Goal: Navigation & Orientation: Find specific page/section

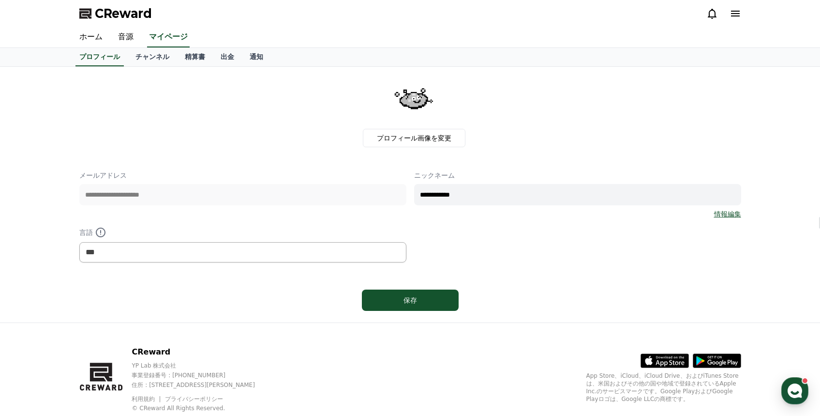
click at [163, 60] on link "チャンネル" at bounding box center [152, 57] width 49 height 18
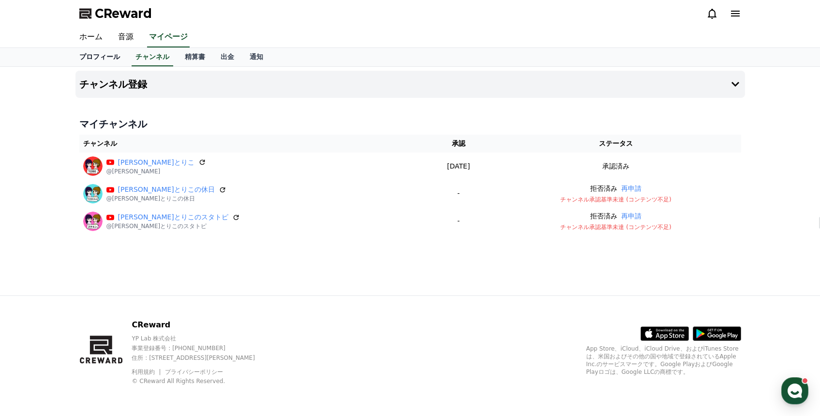
click at [118, 65] on link "プロフィール" at bounding box center [100, 57] width 56 height 18
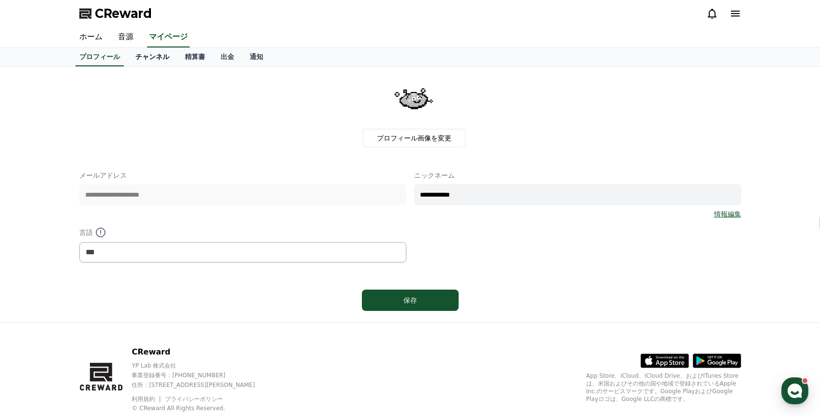
click at [154, 61] on link "チャンネル" at bounding box center [152, 57] width 49 height 18
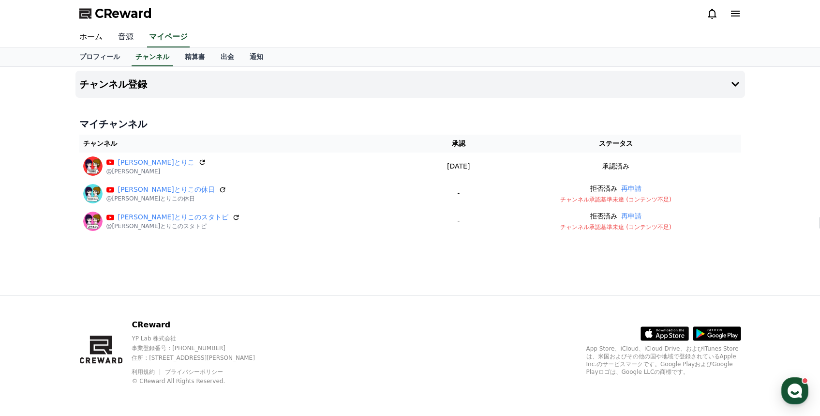
click at [125, 40] on link "音源" at bounding box center [125, 37] width 31 height 20
click at [96, 38] on link "ホーム" at bounding box center [91, 37] width 39 height 20
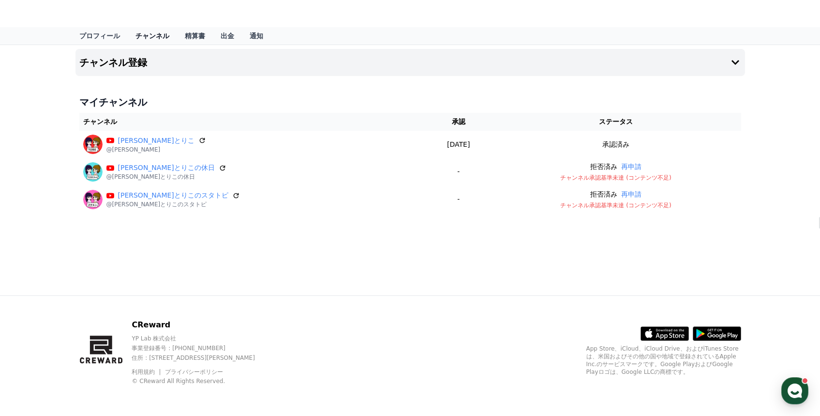
click at [165, 42] on link "チャンネル" at bounding box center [152, 35] width 49 height 17
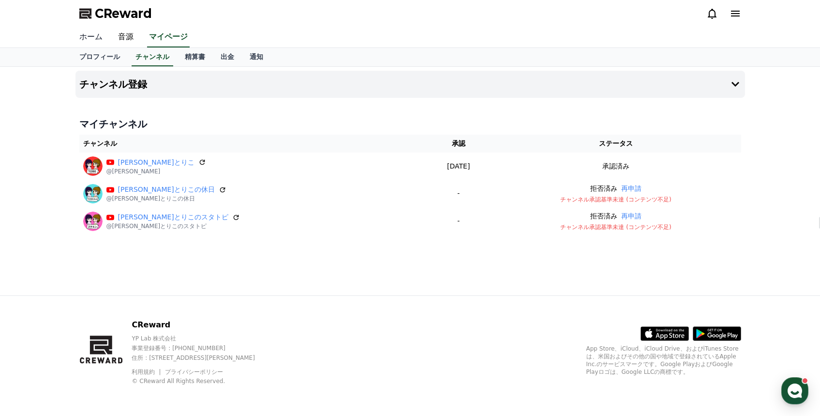
click at [91, 39] on link "ホーム" at bounding box center [91, 37] width 39 height 20
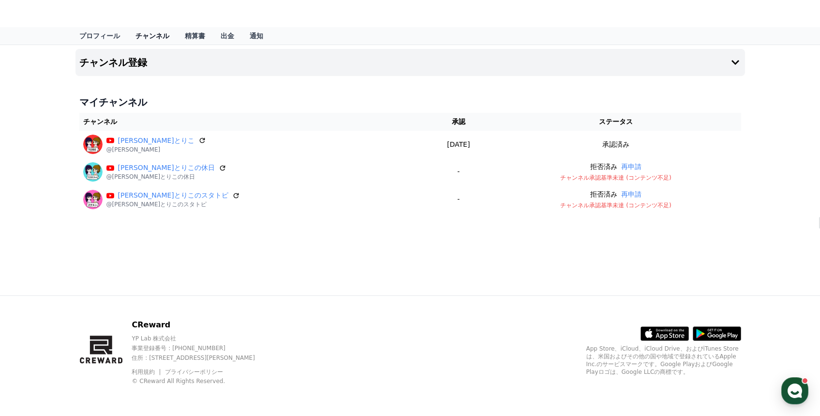
click at [156, 37] on link "チャンネル" at bounding box center [152, 35] width 49 height 17
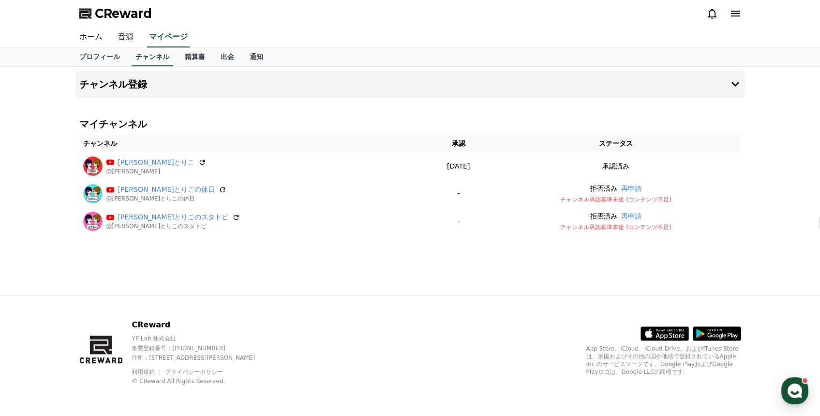
click at [132, 39] on link "音源" at bounding box center [125, 37] width 31 height 20
click at [163, 39] on link "マイページ" at bounding box center [168, 37] width 54 height 20
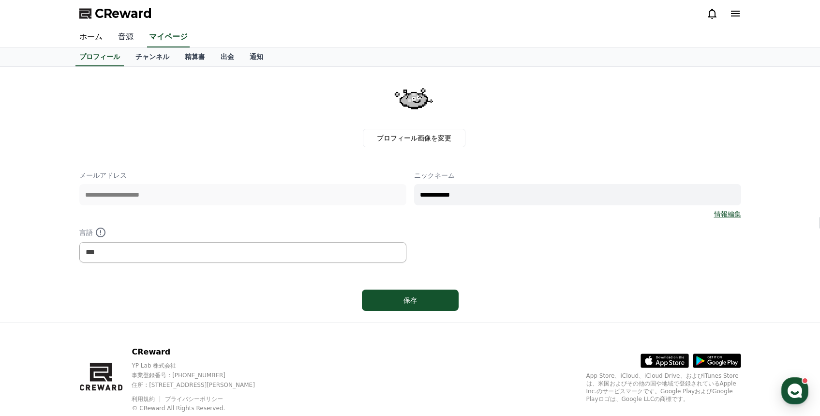
click at [125, 40] on link "音源" at bounding box center [125, 37] width 31 height 20
